Goal: Task Accomplishment & Management: Use online tool/utility

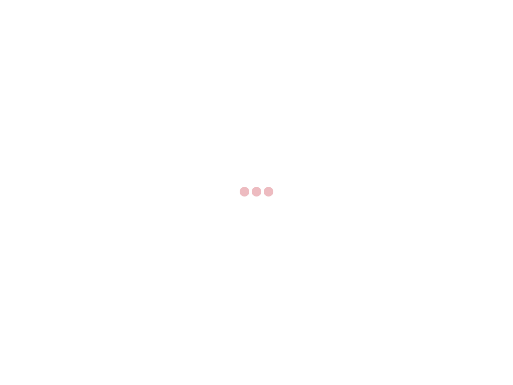
select select "US"
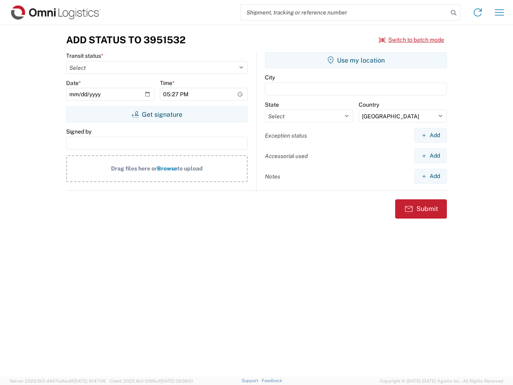
click at [344, 12] on input "search" at bounding box center [344, 12] width 208 height 15
click at [453, 13] on icon at bounding box center [453, 12] width 11 height 11
click at [477, 12] on icon at bounding box center [477, 12] width 13 height 13
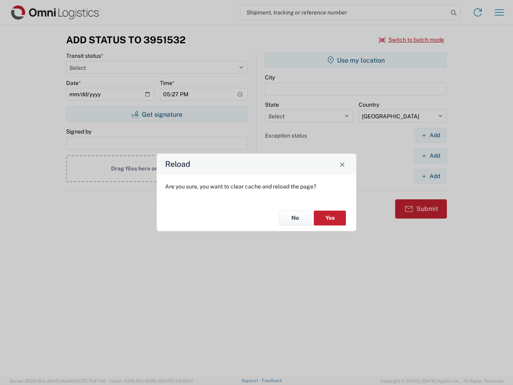
click at [499, 12] on div "Reload Are you sure, you want to clear cache and reload the page? No Yes" at bounding box center [256, 192] width 513 height 385
click at [411, 40] on div "Reload Are you sure, you want to clear cache and reload the page? No Yes" at bounding box center [256, 192] width 513 height 385
click at [157, 114] on div "Reload Are you sure, you want to clear cache and reload the page? No Yes" at bounding box center [256, 192] width 513 height 385
click at [356, 60] on div "Reload Are you sure, you want to clear cache and reload the page? No Yes" at bounding box center [256, 192] width 513 height 385
click at [430, 135] on div "Reload Are you sure, you want to clear cache and reload the page? No Yes" at bounding box center [256, 192] width 513 height 385
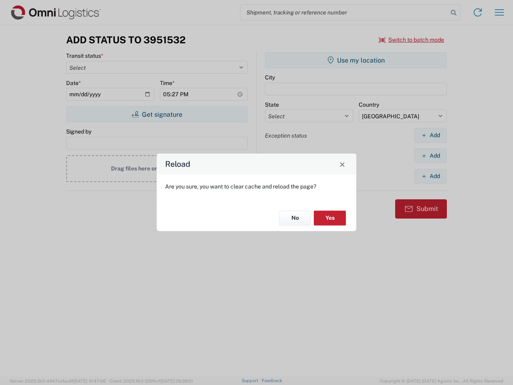
click at [430, 155] on div "Reload Are you sure, you want to clear cache and reload the page? No Yes" at bounding box center [256, 192] width 513 height 385
click at [430, 176] on div "Reload Are you sure, you want to clear cache and reload the page? No Yes" at bounding box center [256, 192] width 513 height 385
